Goal: Information Seeking & Learning: Learn about a topic

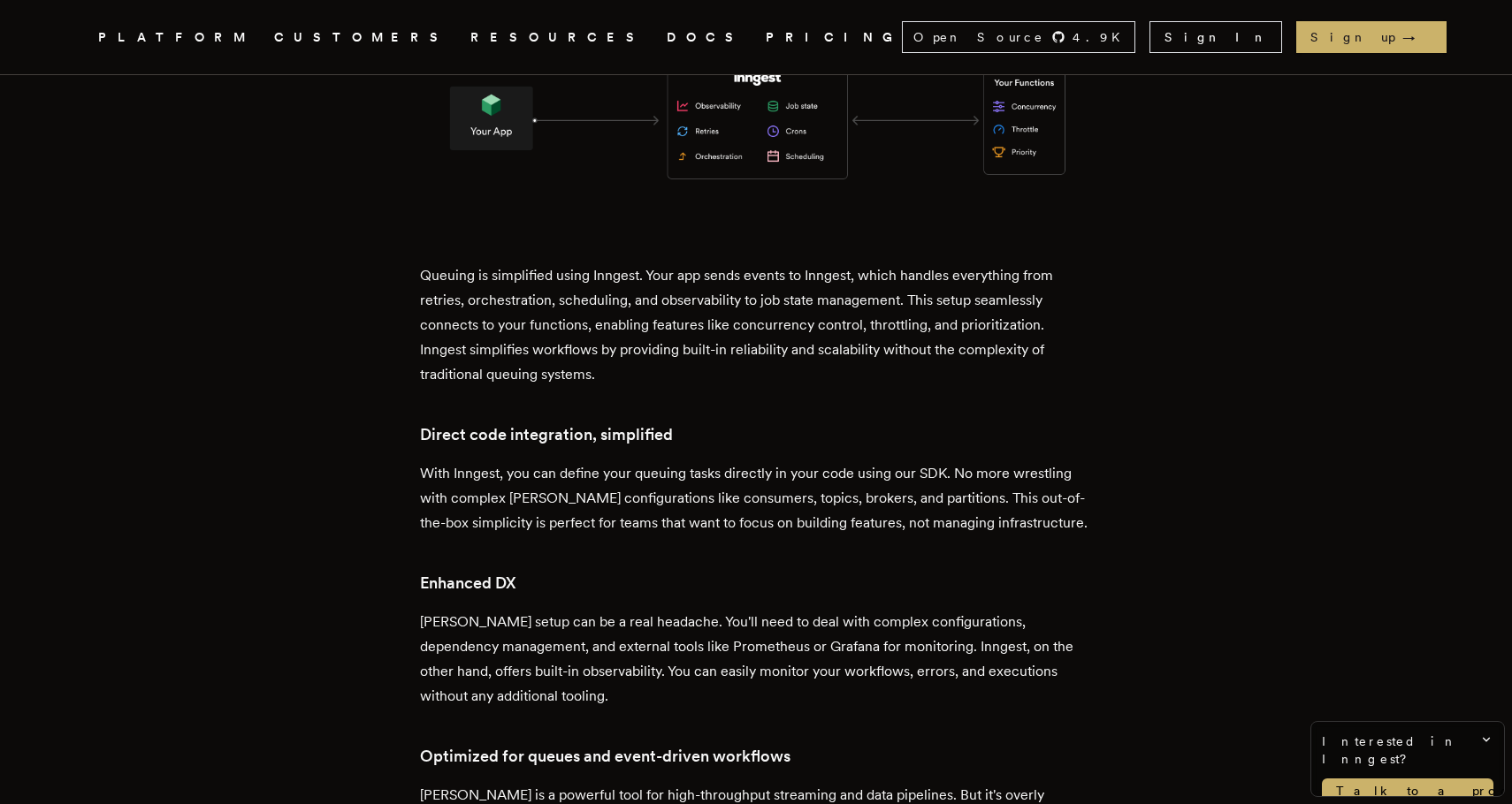
scroll to position [2588, 0]
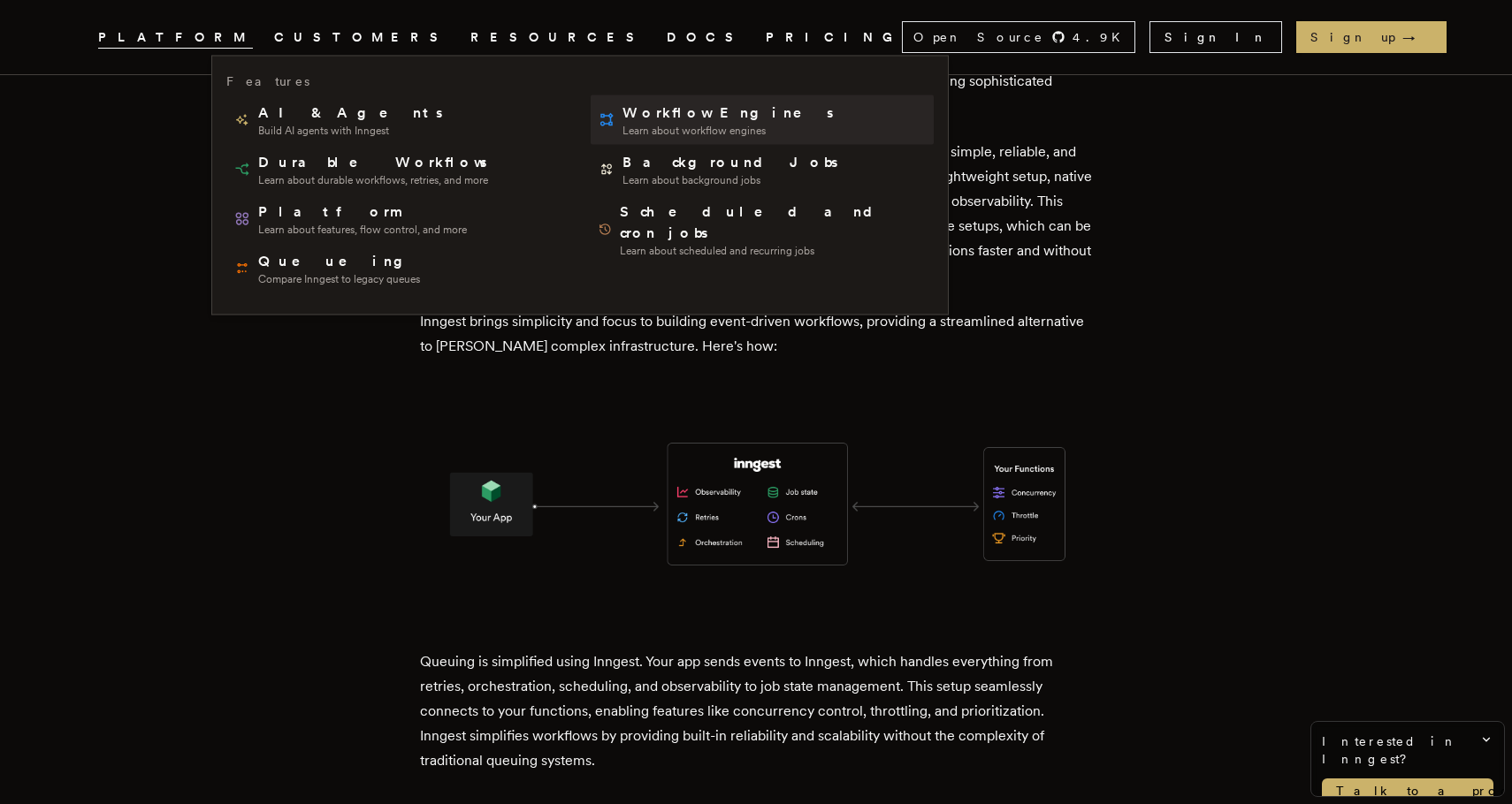
click at [668, 129] on span "Learn about workflow engines" at bounding box center [730, 130] width 214 height 14
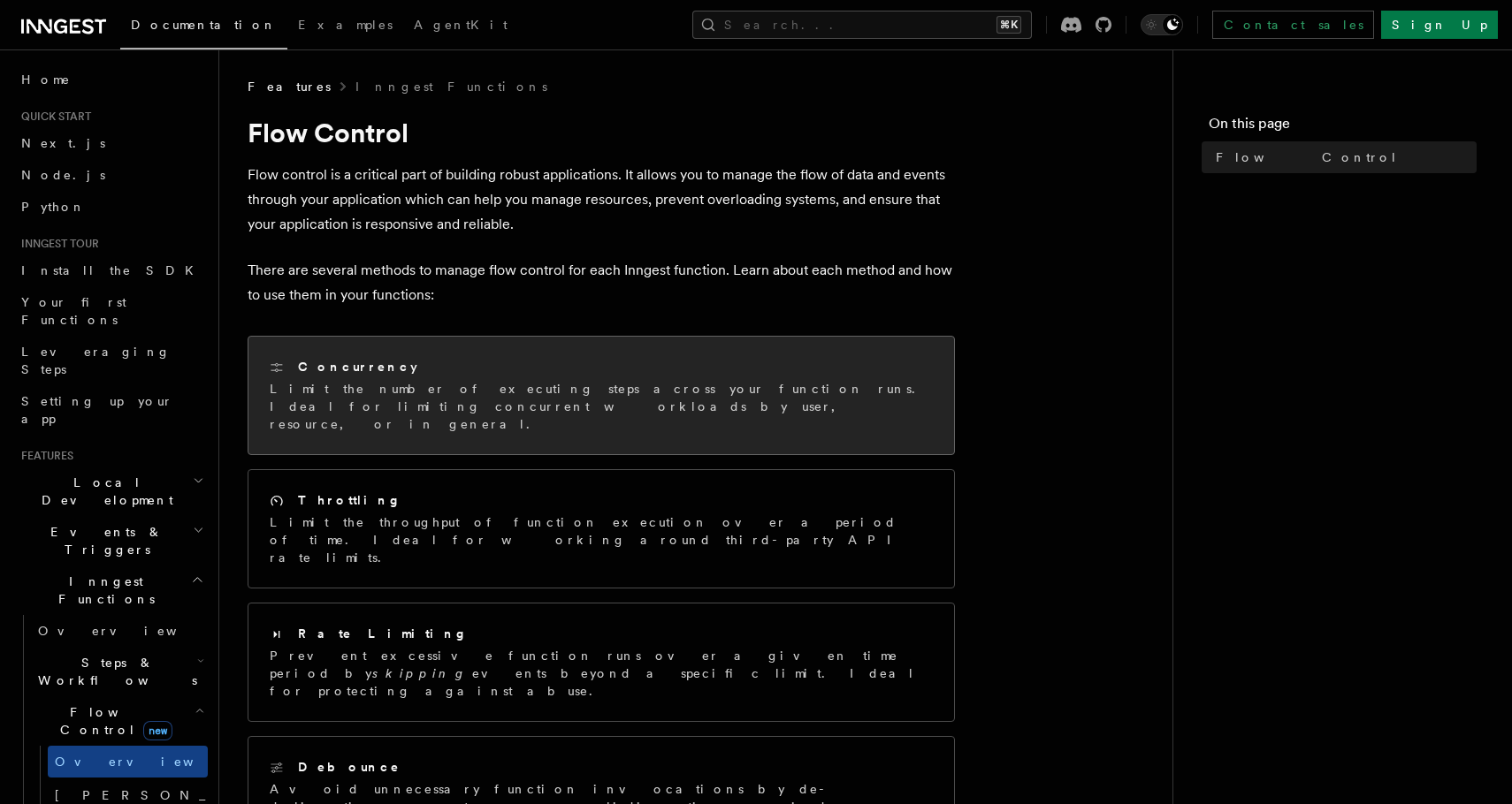
click at [507, 390] on p "Limit the number of executing steps across your function runs. Ideal for limiti…" at bounding box center [601, 405] width 663 height 53
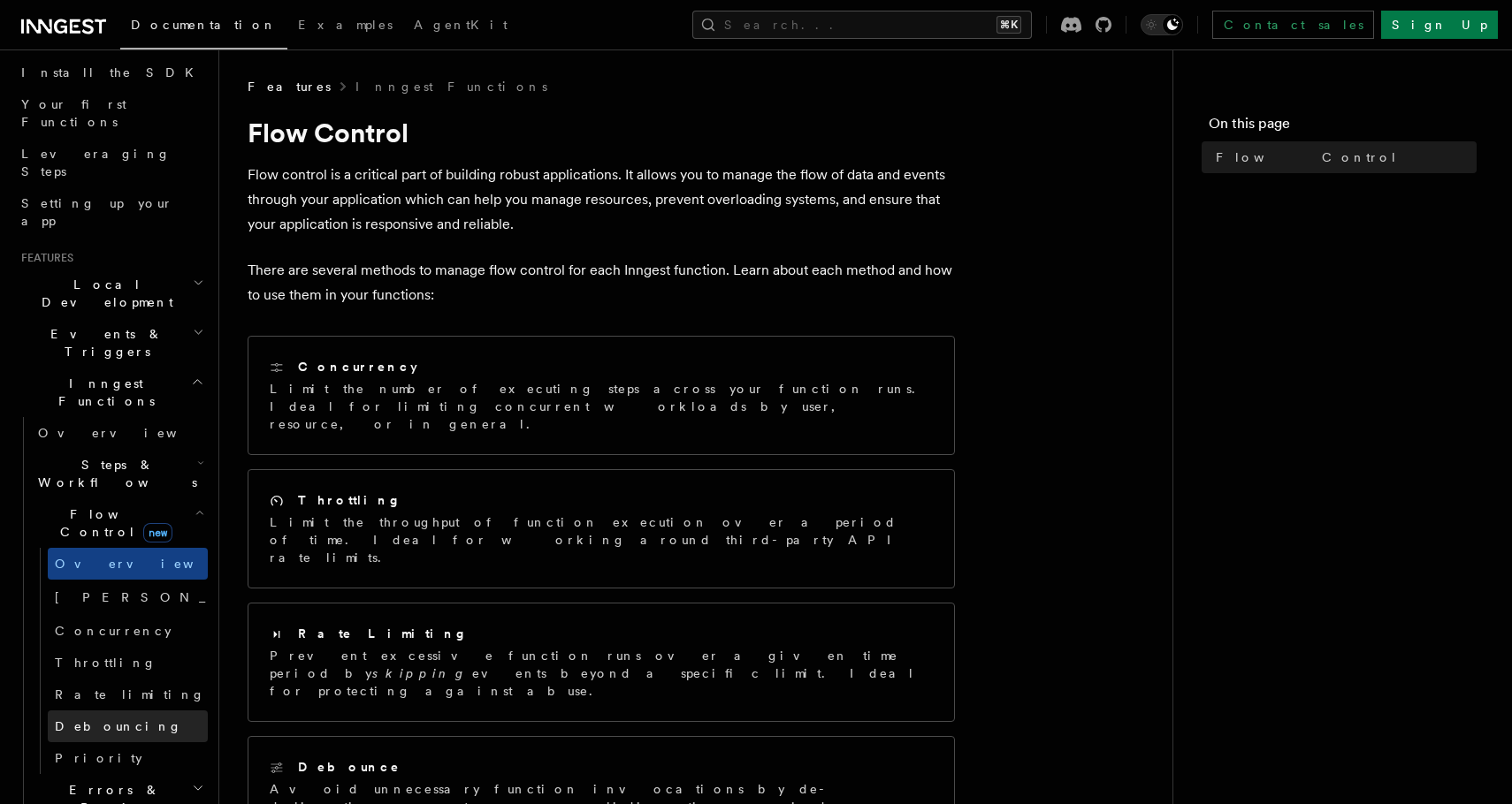
scroll to position [200, 0]
click at [139, 772] on h2 "Errors & Retries" at bounding box center [119, 797] width 177 height 50
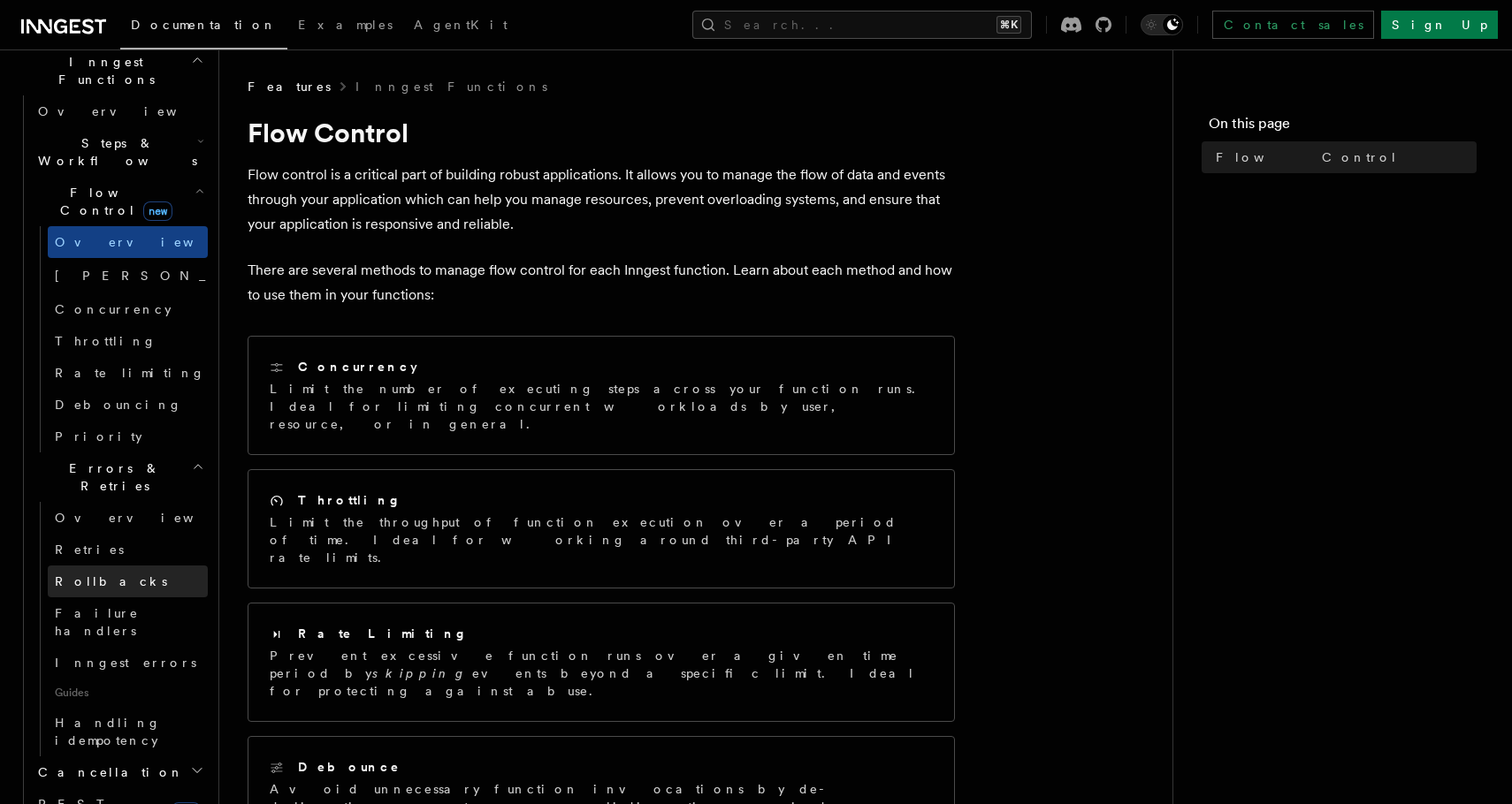
scroll to position [524, 0]
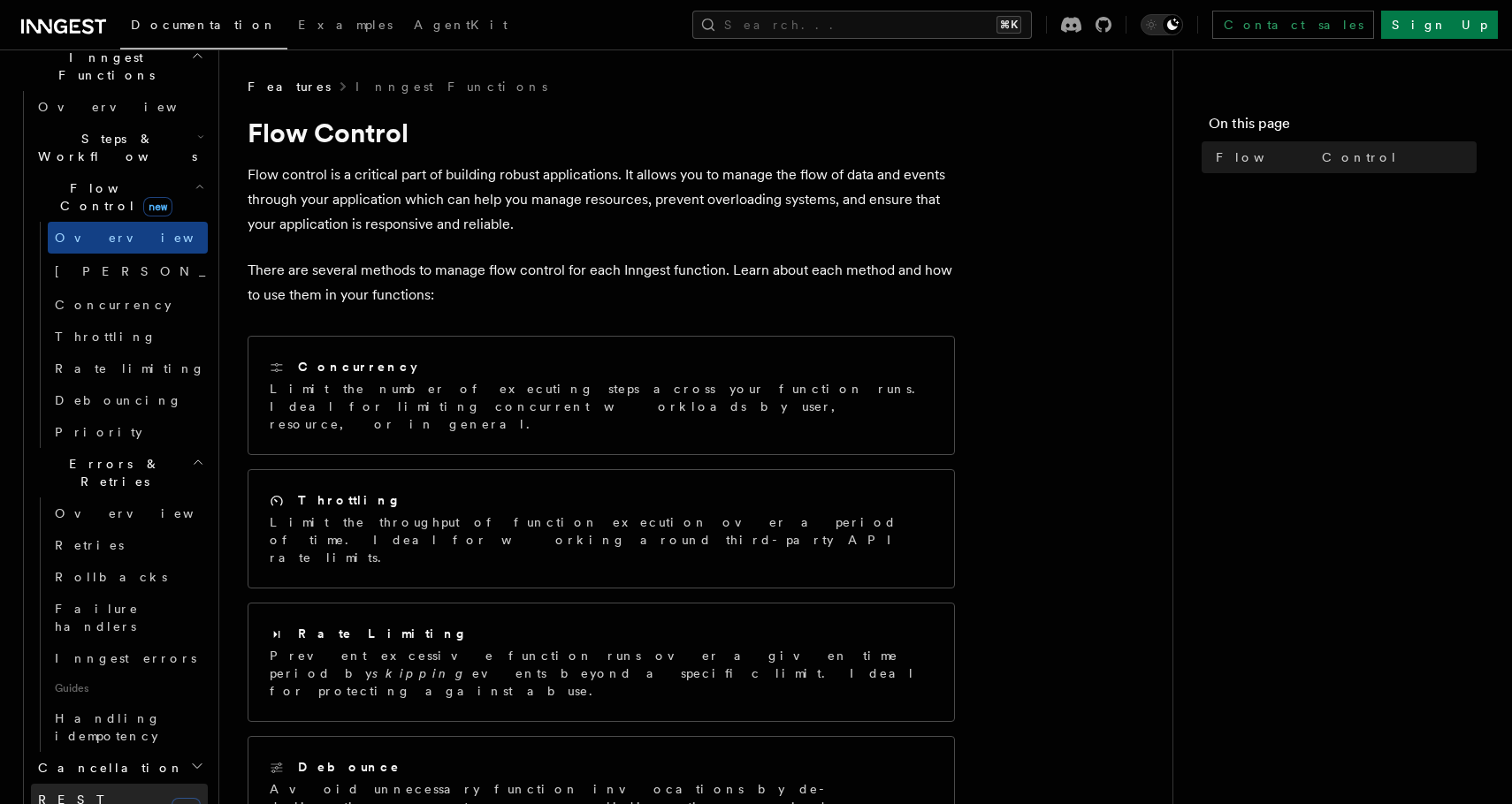
click at [132, 784] on link "REST Endpoints new" at bounding box center [119, 809] width 177 height 50
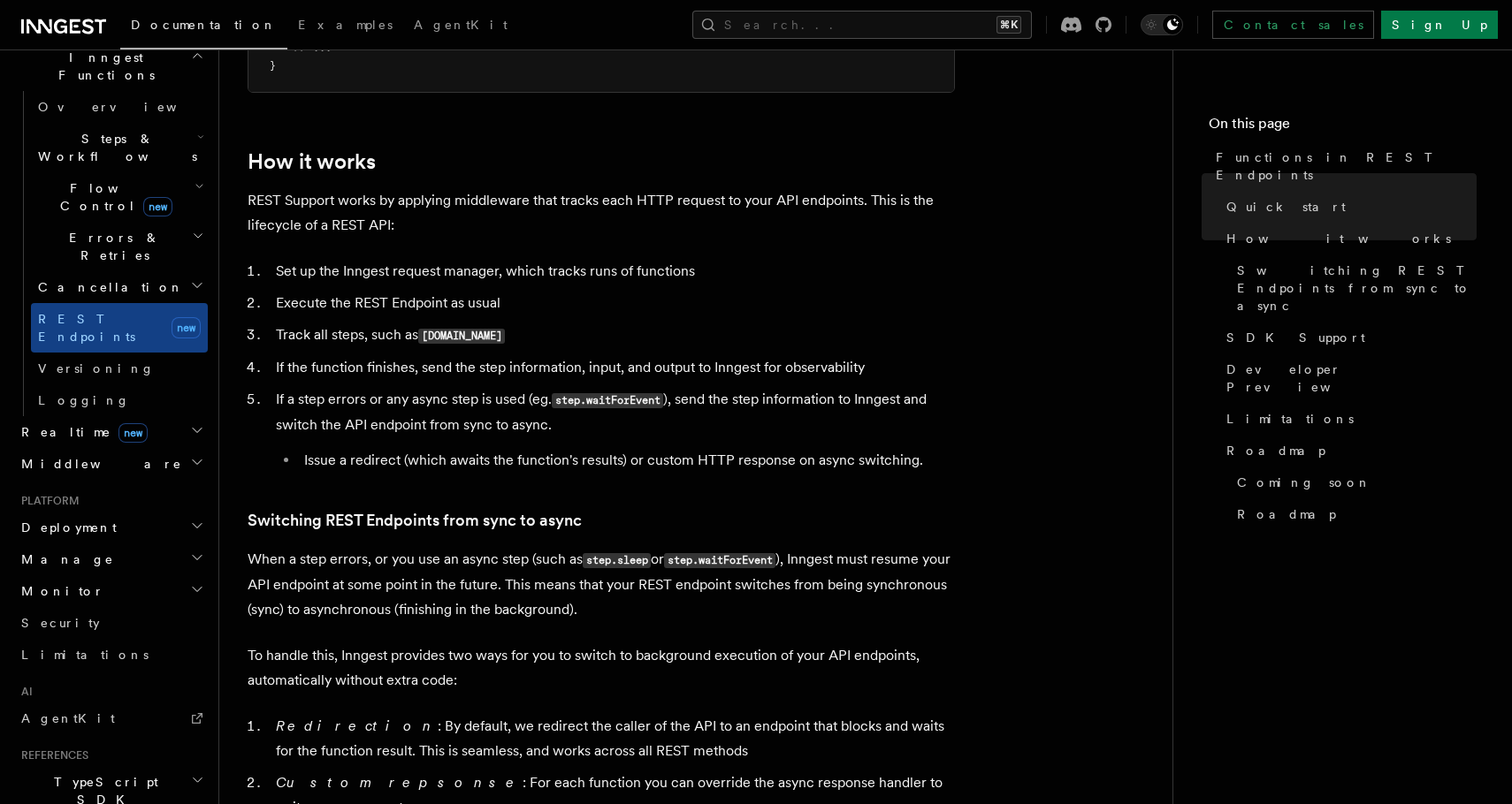
scroll to position [1964, 0]
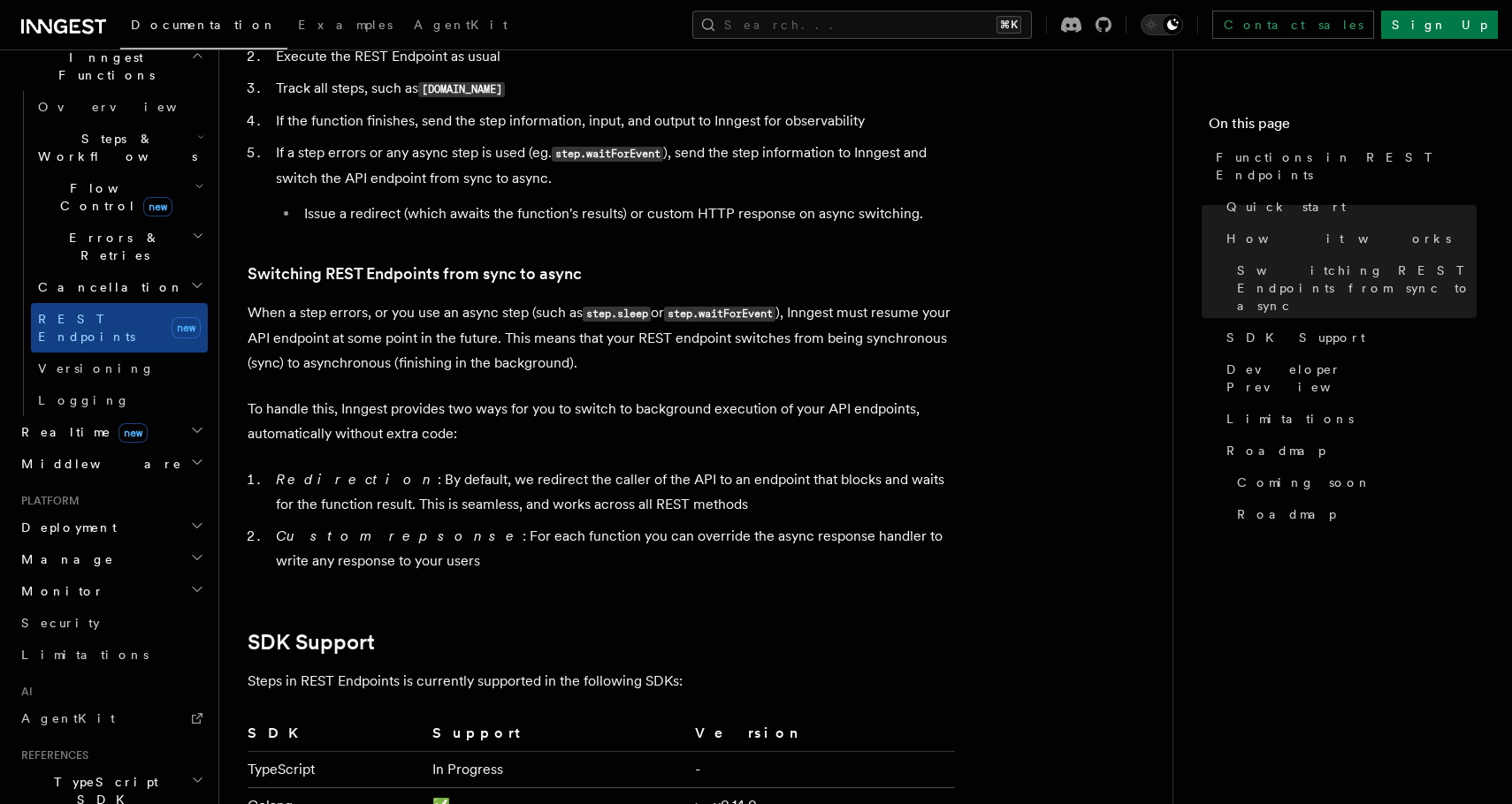
click at [162, 416] on h2 "Realtime new" at bounding box center [111, 431] width 193 height 32
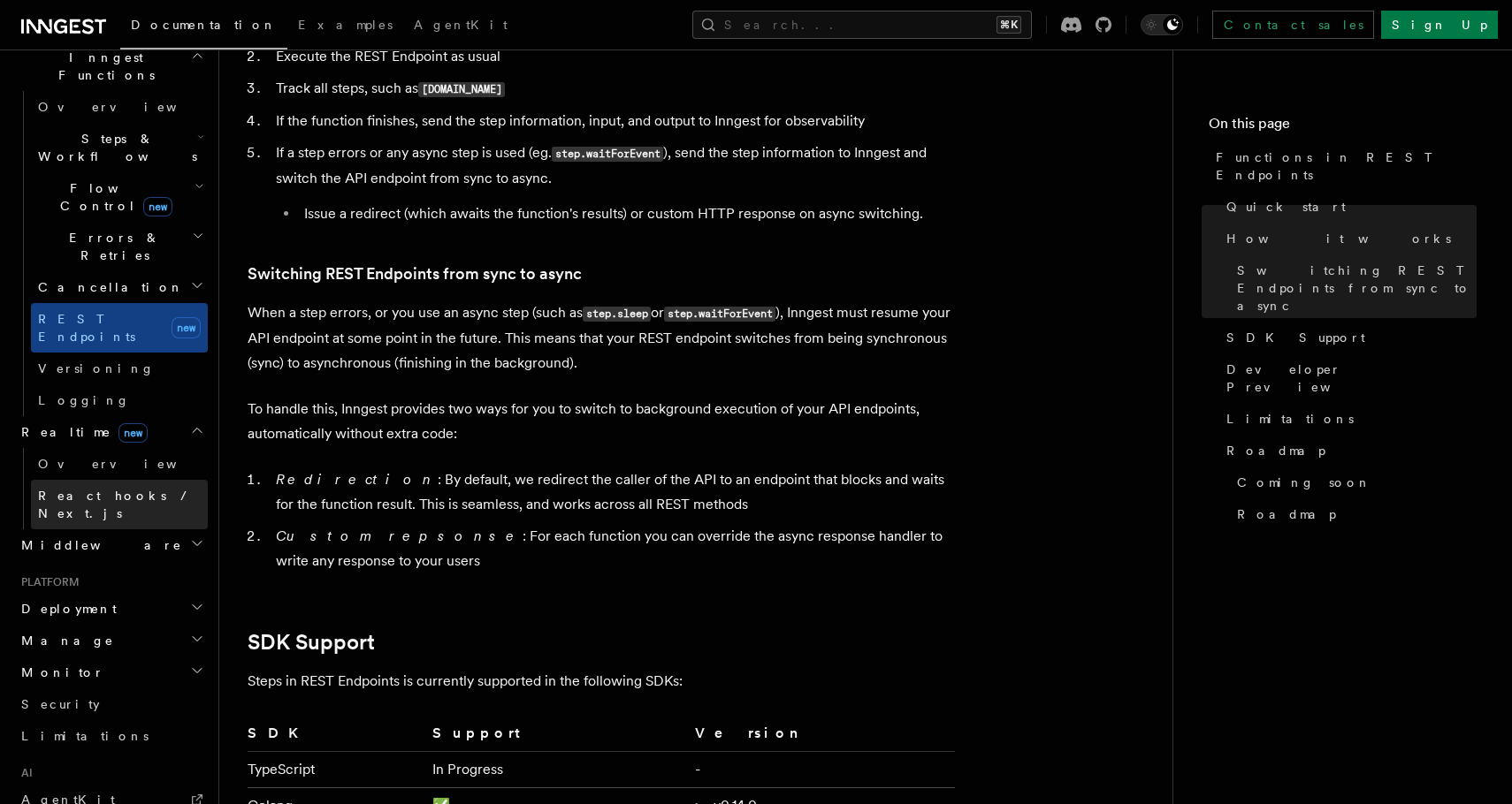
click at [158, 480] on link "React hooks / Next.js" at bounding box center [119, 505] width 177 height 50
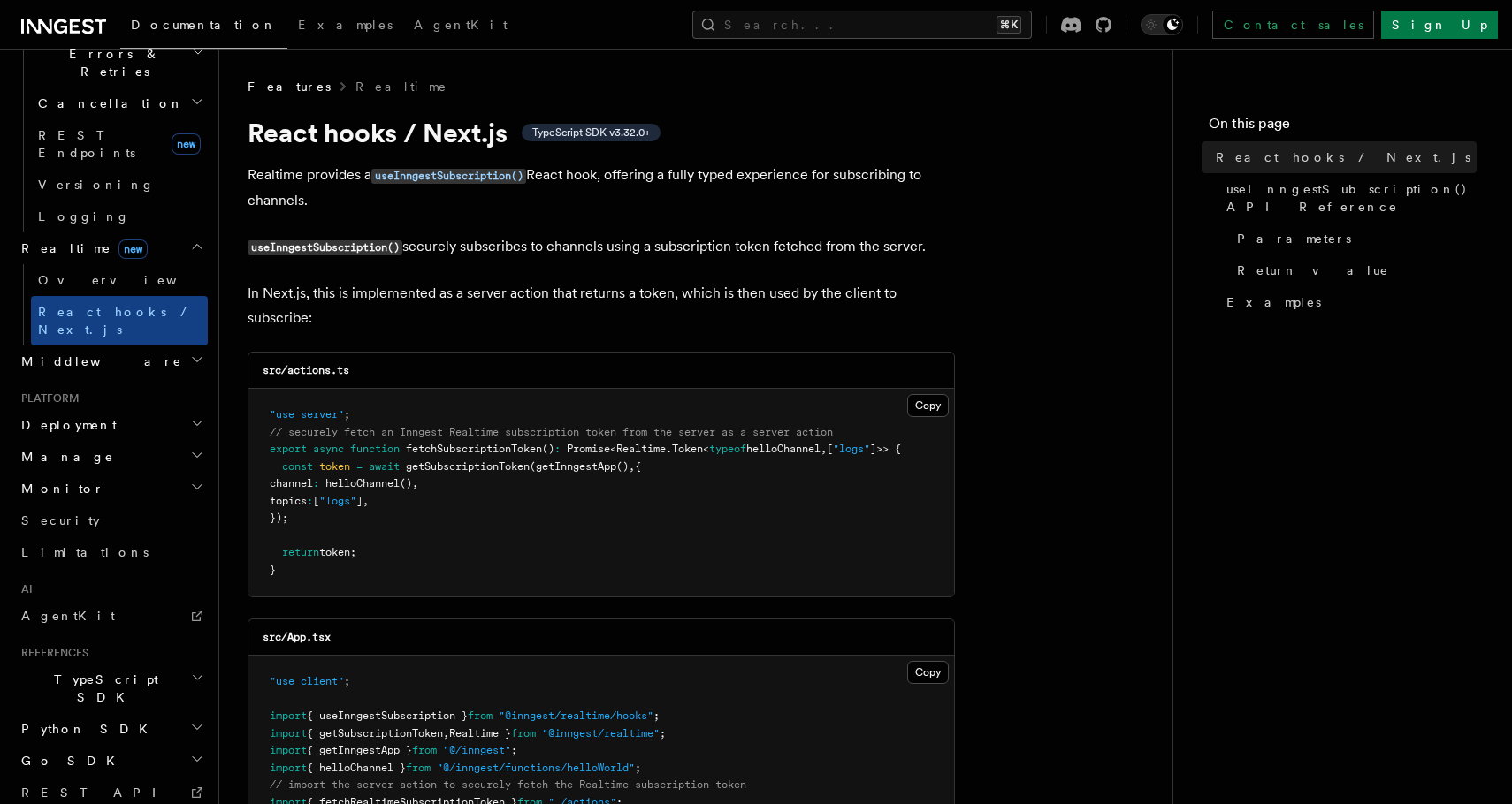
scroll to position [708, 0]
click at [162, 408] on h2 "Deployment" at bounding box center [111, 424] width 193 height 32
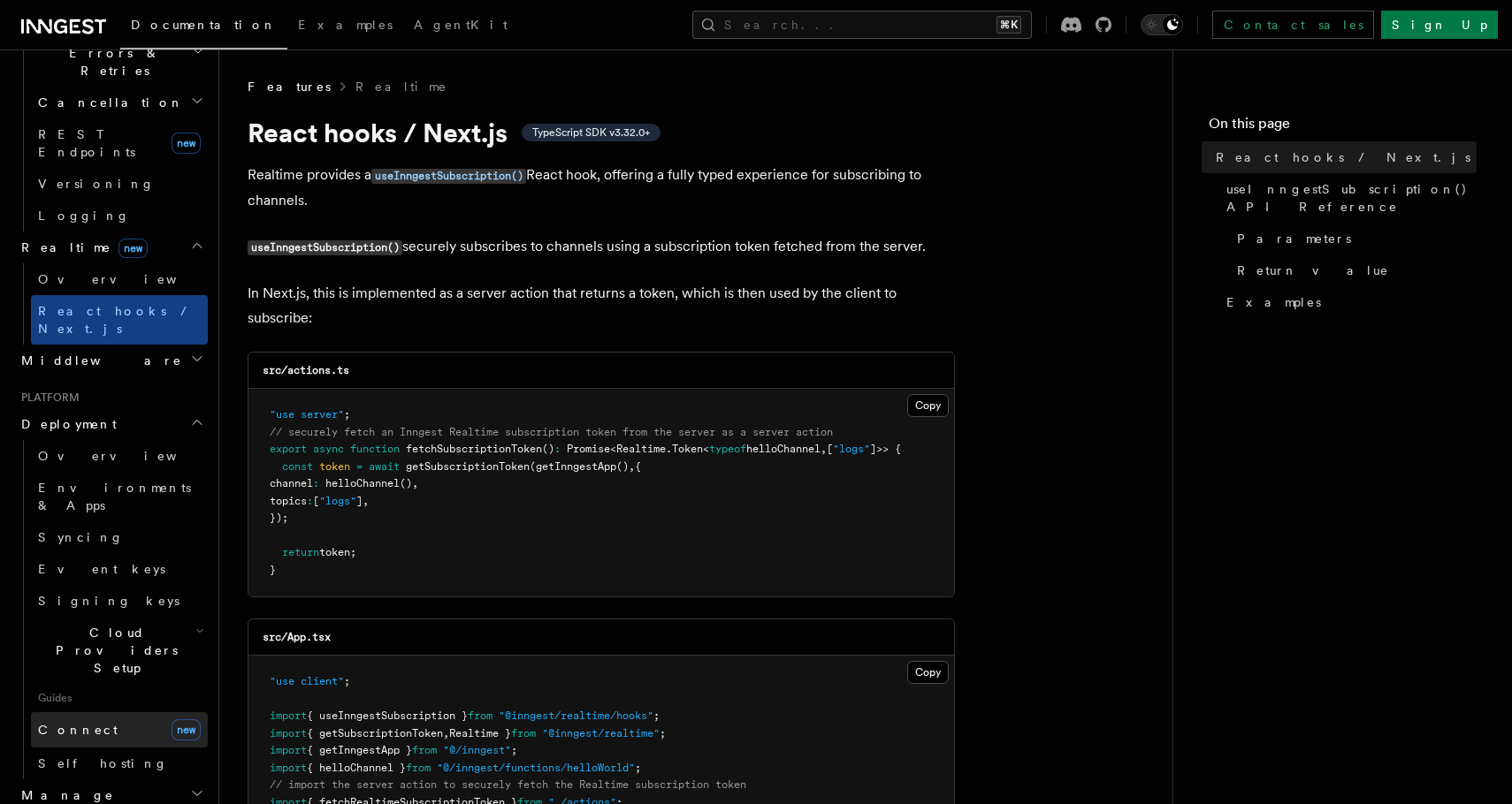
click at [143, 712] on link "Connect new" at bounding box center [119, 729] width 177 height 35
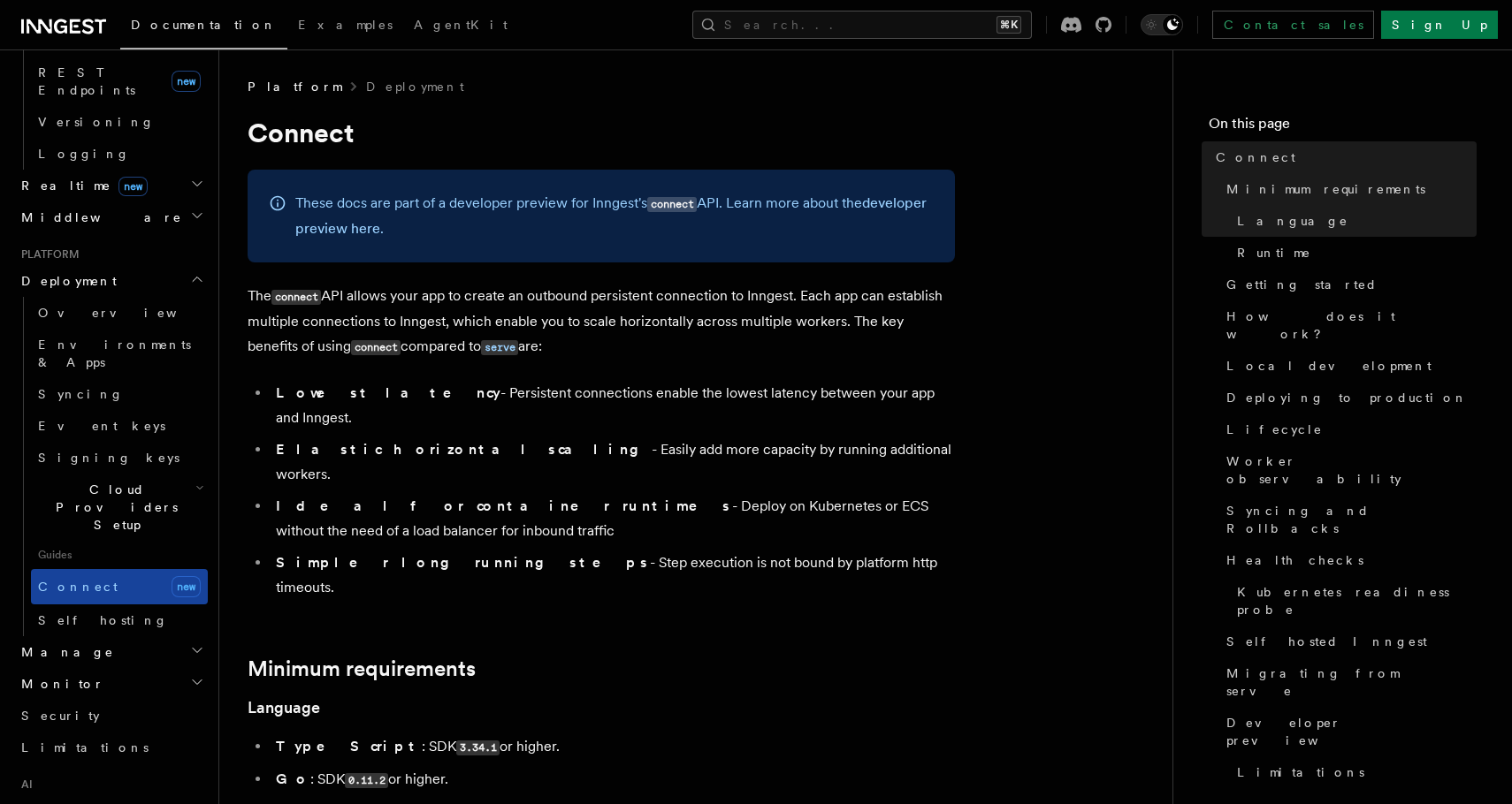
scroll to position [772, 0]
click at [121, 635] on h2 "Manage" at bounding box center [111, 650] width 193 height 32
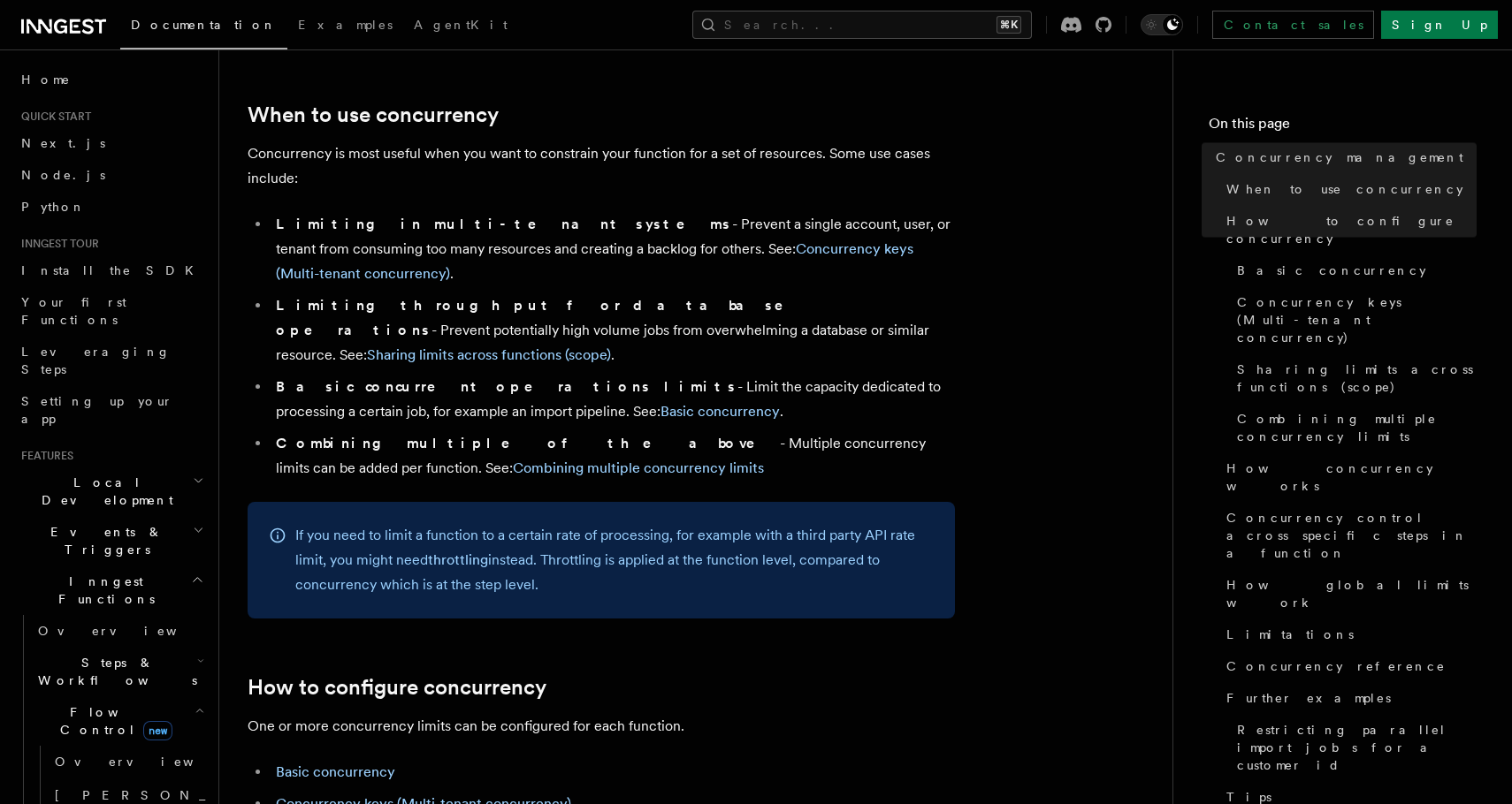
scroll to position [440, 0]
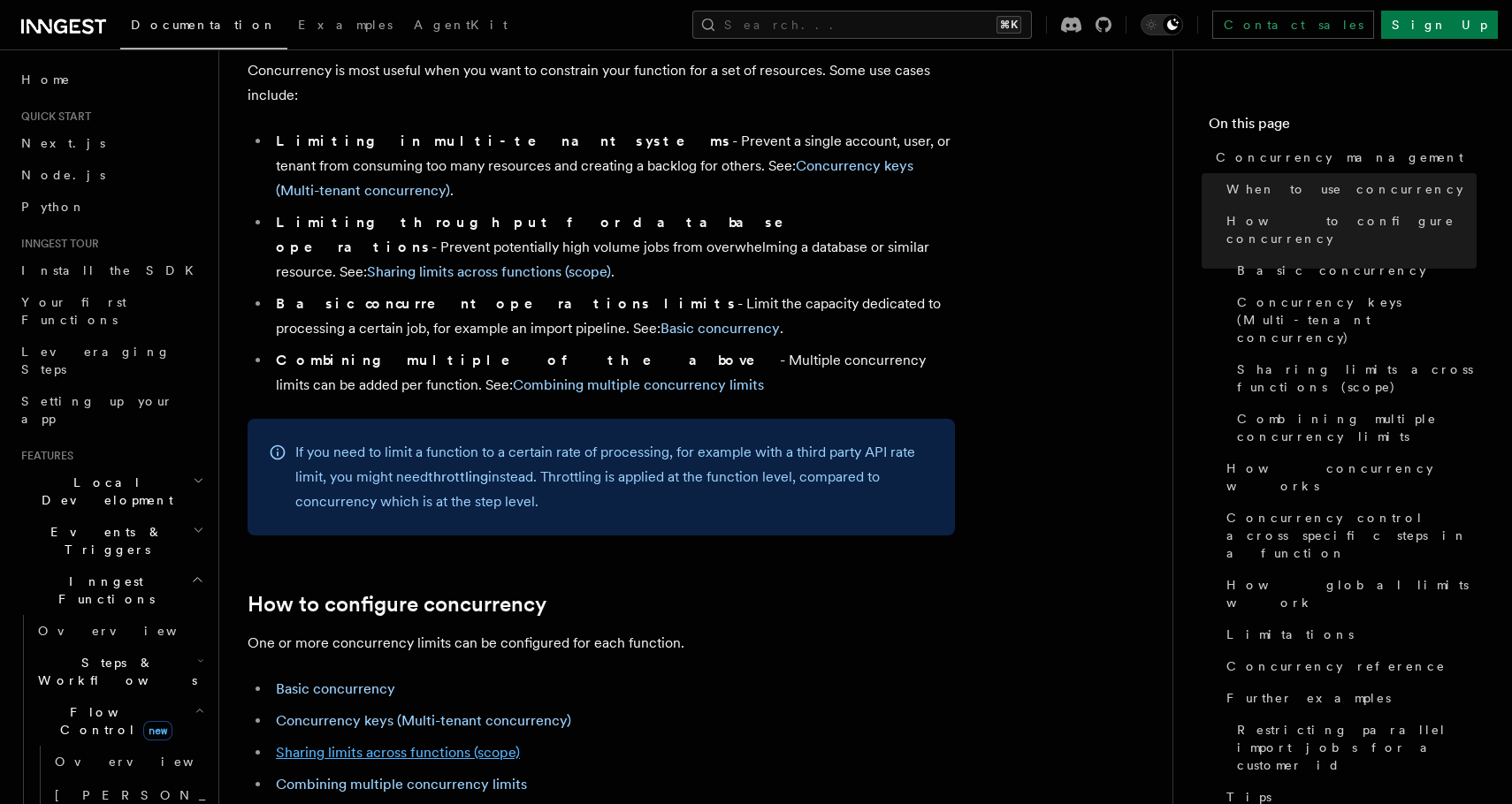
click at [404, 744] on link "Sharing limits across functions (scope)" at bounding box center [397, 752] width 244 height 17
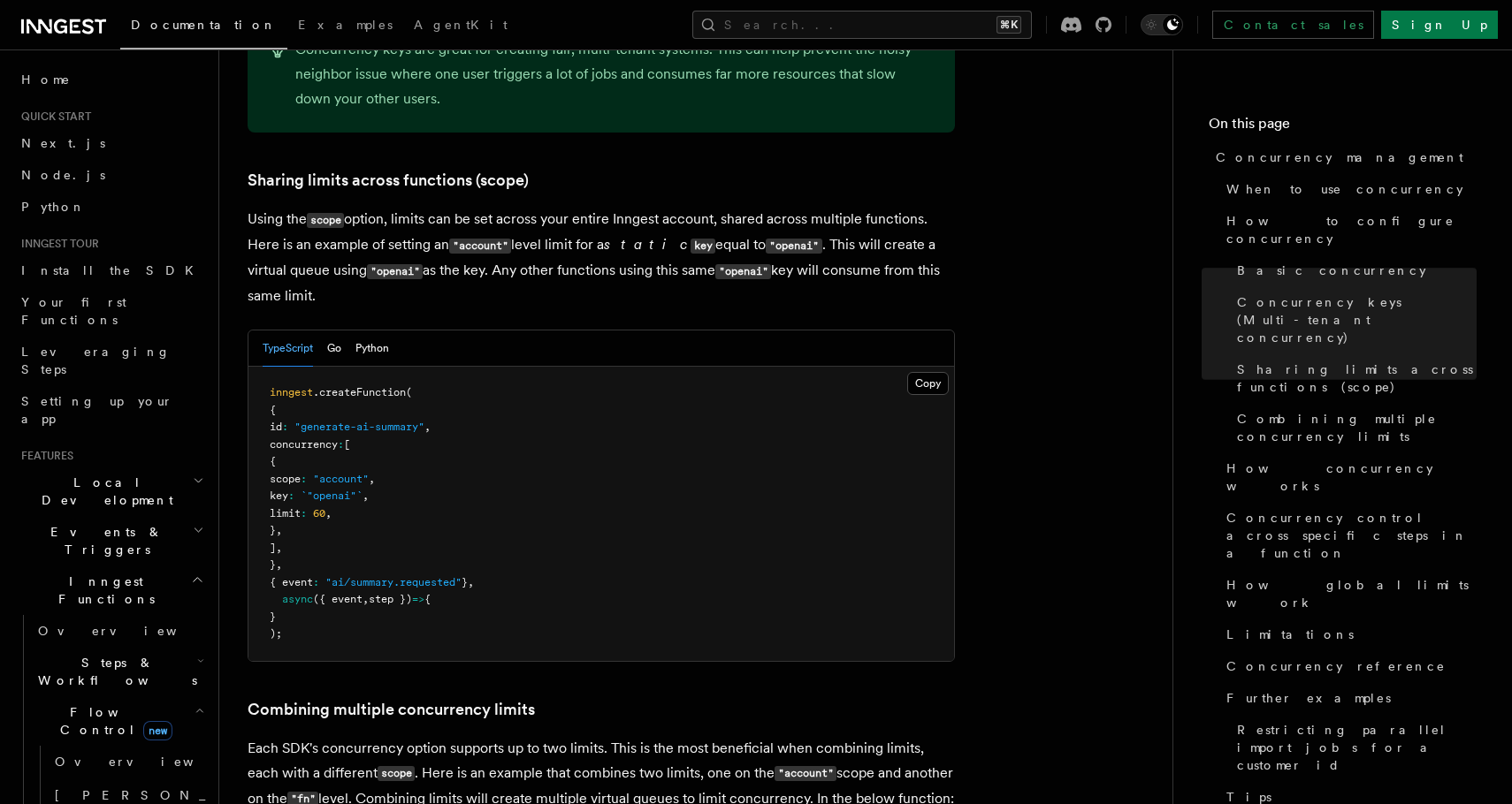
scroll to position [2129, 0]
